Goal: Obtain resource: Obtain resource

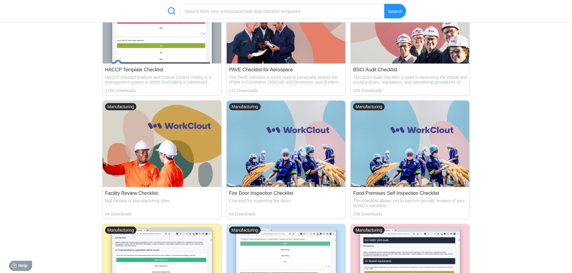
scroll to position [2131, 0]
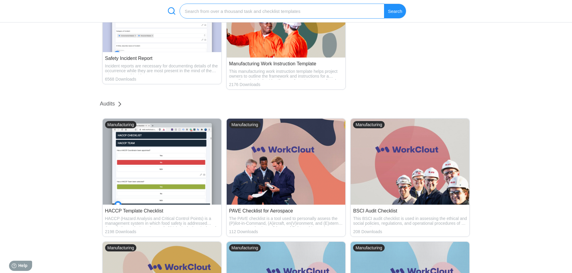
click at [223, 10] on input "search" at bounding box center [281, 11] width 205 height 15
type input "stock"
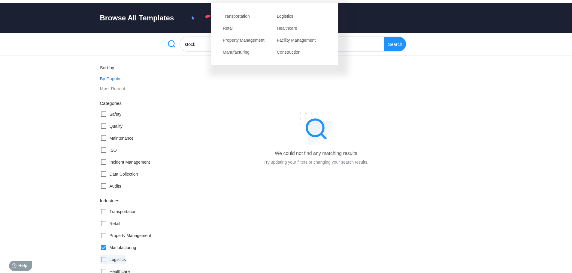
scroll to position [30, 0]
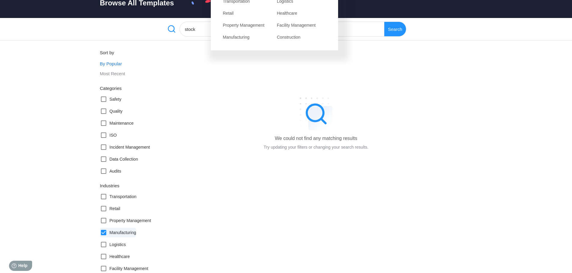
click at [103, 231] on icon at bounding box center [103, 232] width 5 height 5
click at [100, 230] on input "Manufacturing" at bounding box center [100, 229] width 0 height 0
checkbox input "false"
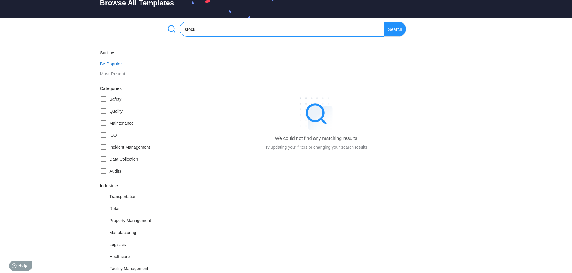
click at [233, 32] on input "stock" at bounding box center [281, 29] width 205 height 15
type input "s"
checkbox input "true"
